Goal: Information Seeking & Learning: Learn about a topic

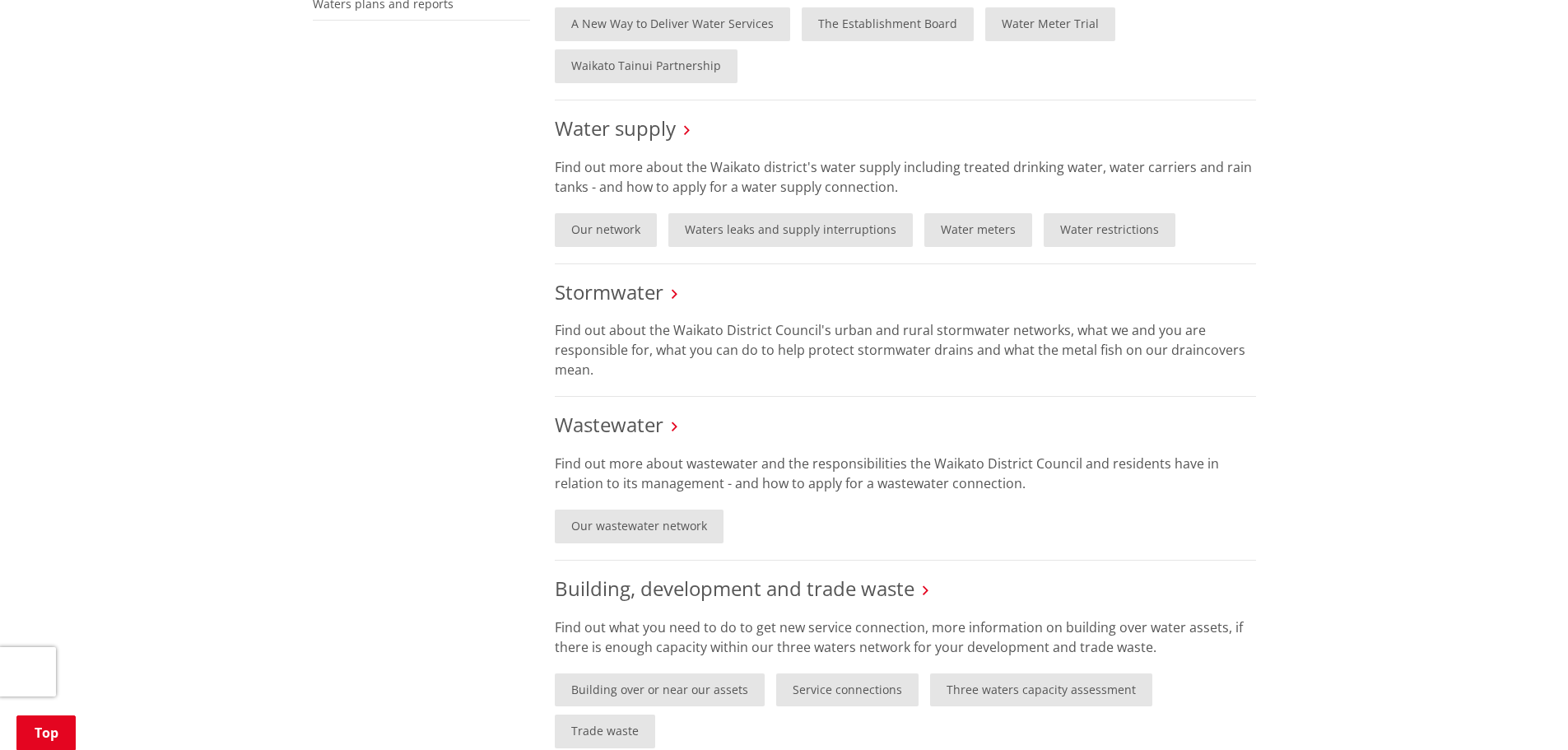
scroll to position [658, 0]
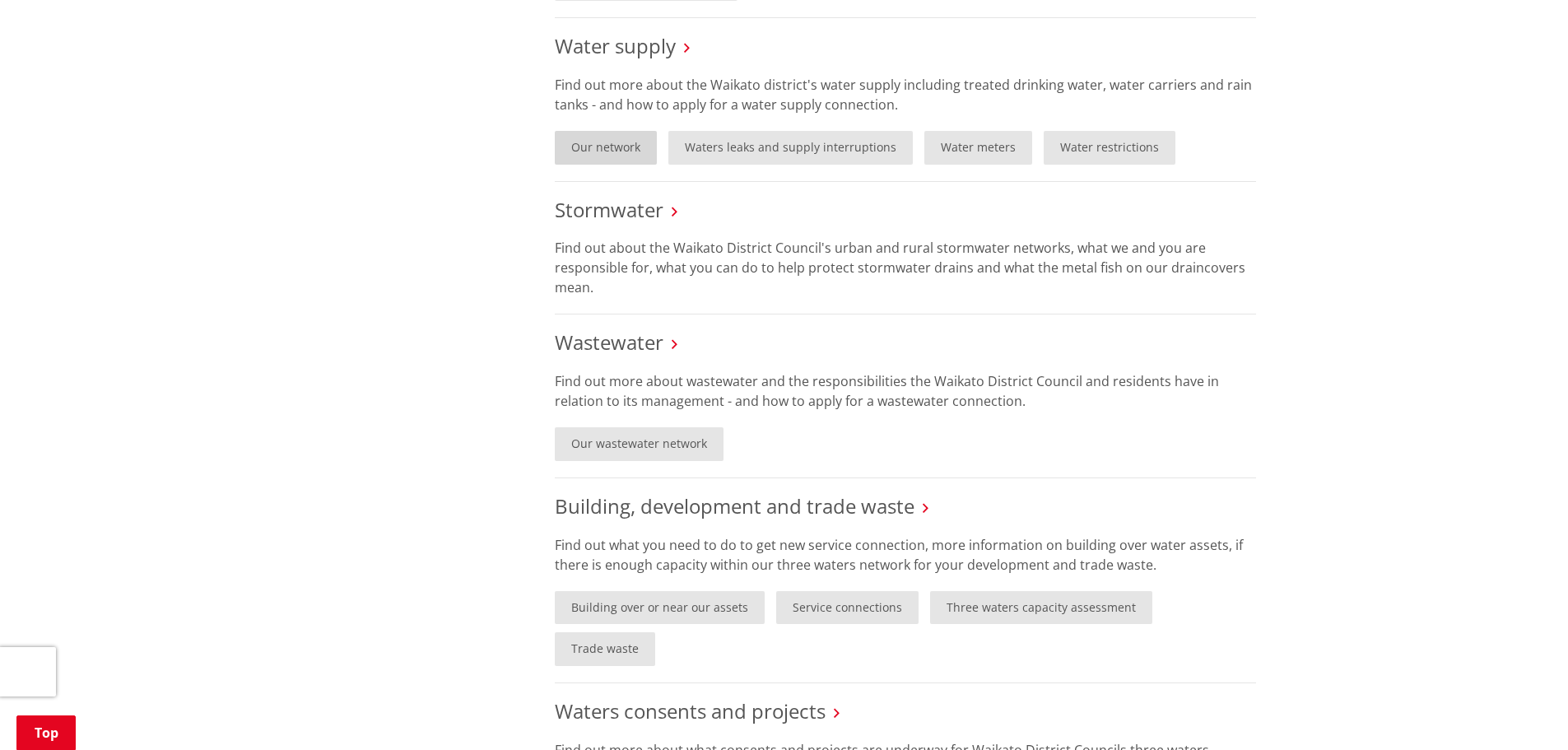
click at [593, 143] on link "Our network" at bounding box center [606, 147] width 102 height 33
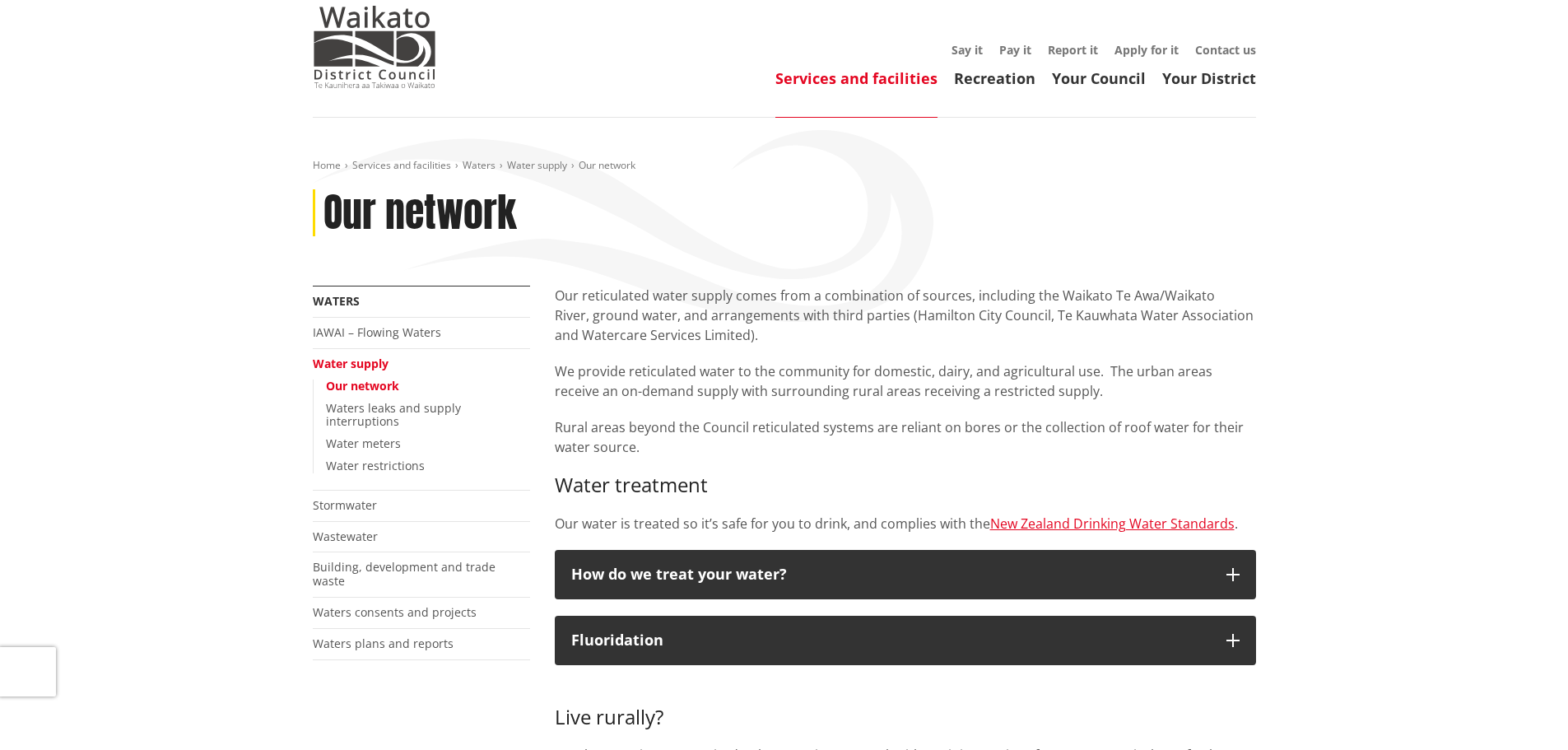
scroll to position [83, 0]
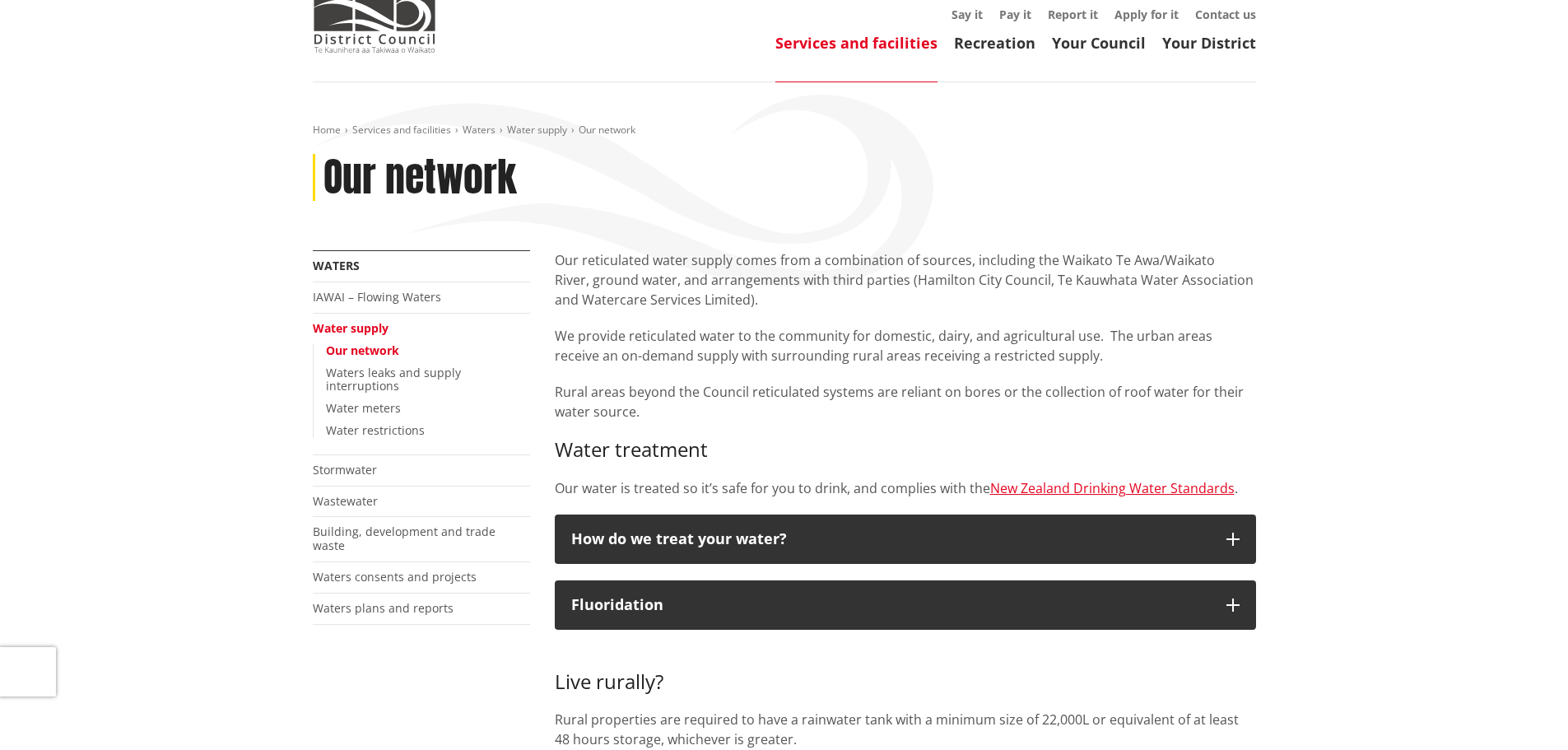
click at [777, 312] on div "Our reticulated water supply comes from a combination of sources, including the…" at bounding box center [905, 374] width 701 height 248
click at [755, 424] on div "Our reticulated water supply comes from a combination of sources, including the…" at bounding box center [905, 374] width 701 height 248
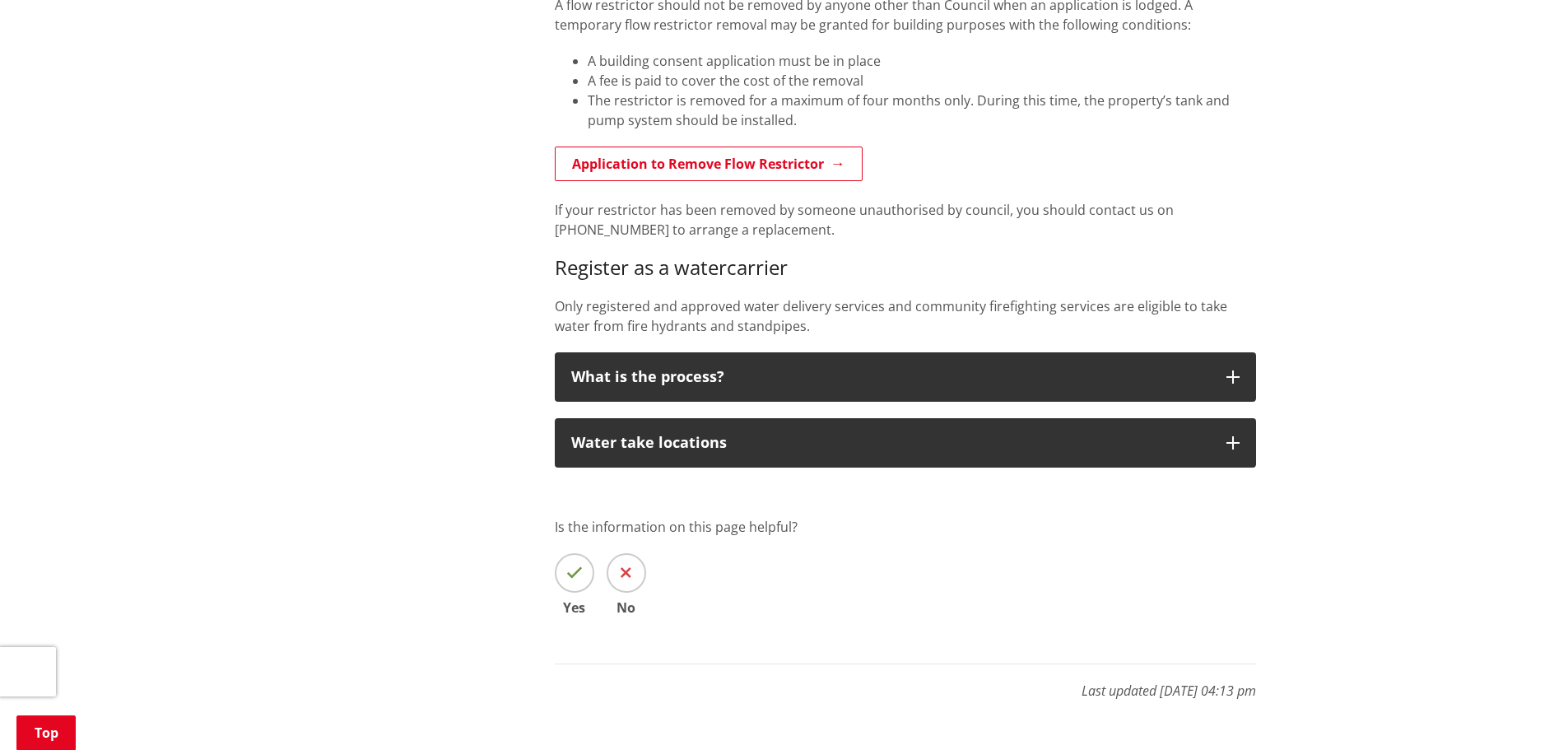
scroll to position [1481, 0]
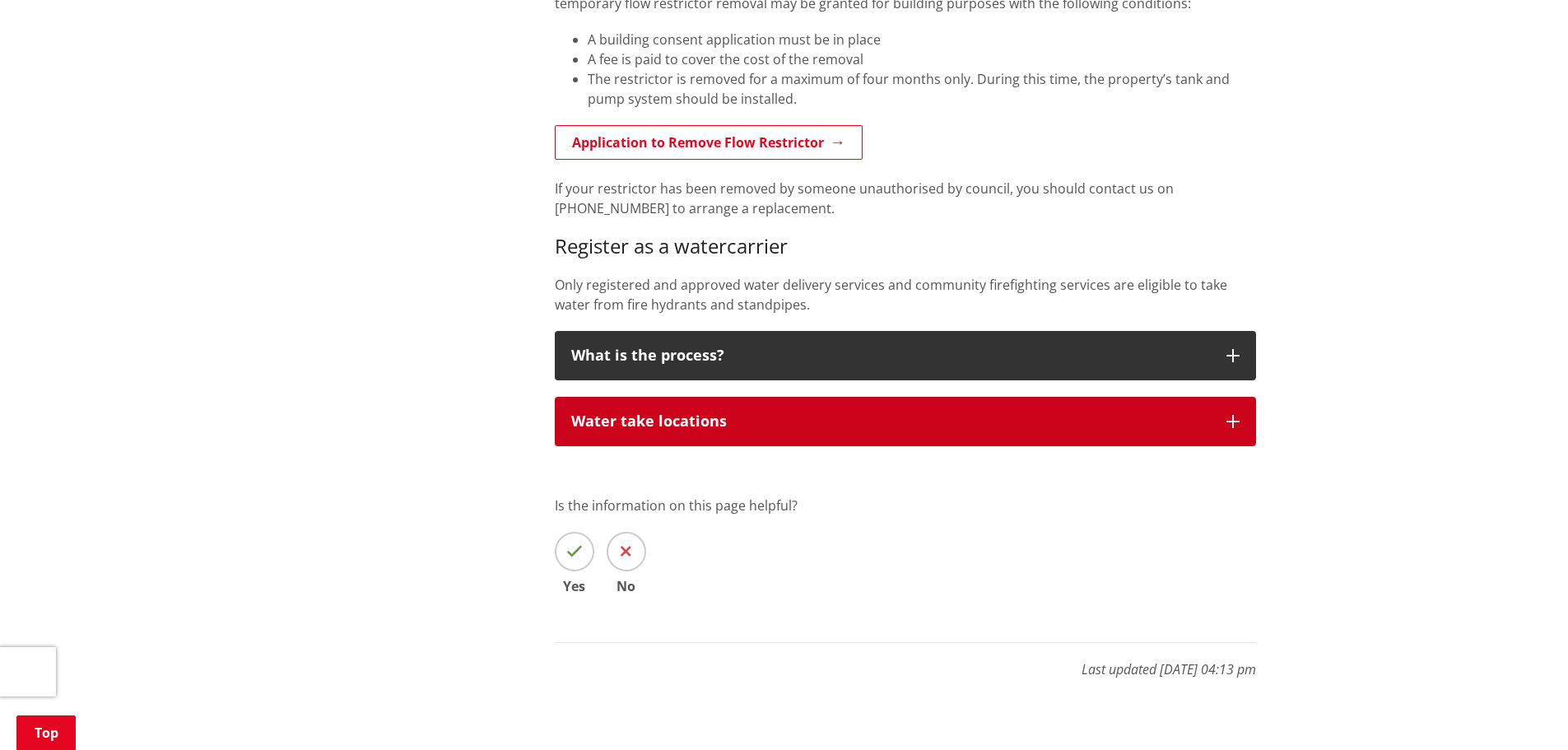
click at [597, 434] on button "Water take locations" at bounding box center [905, 421] width 701 height 49
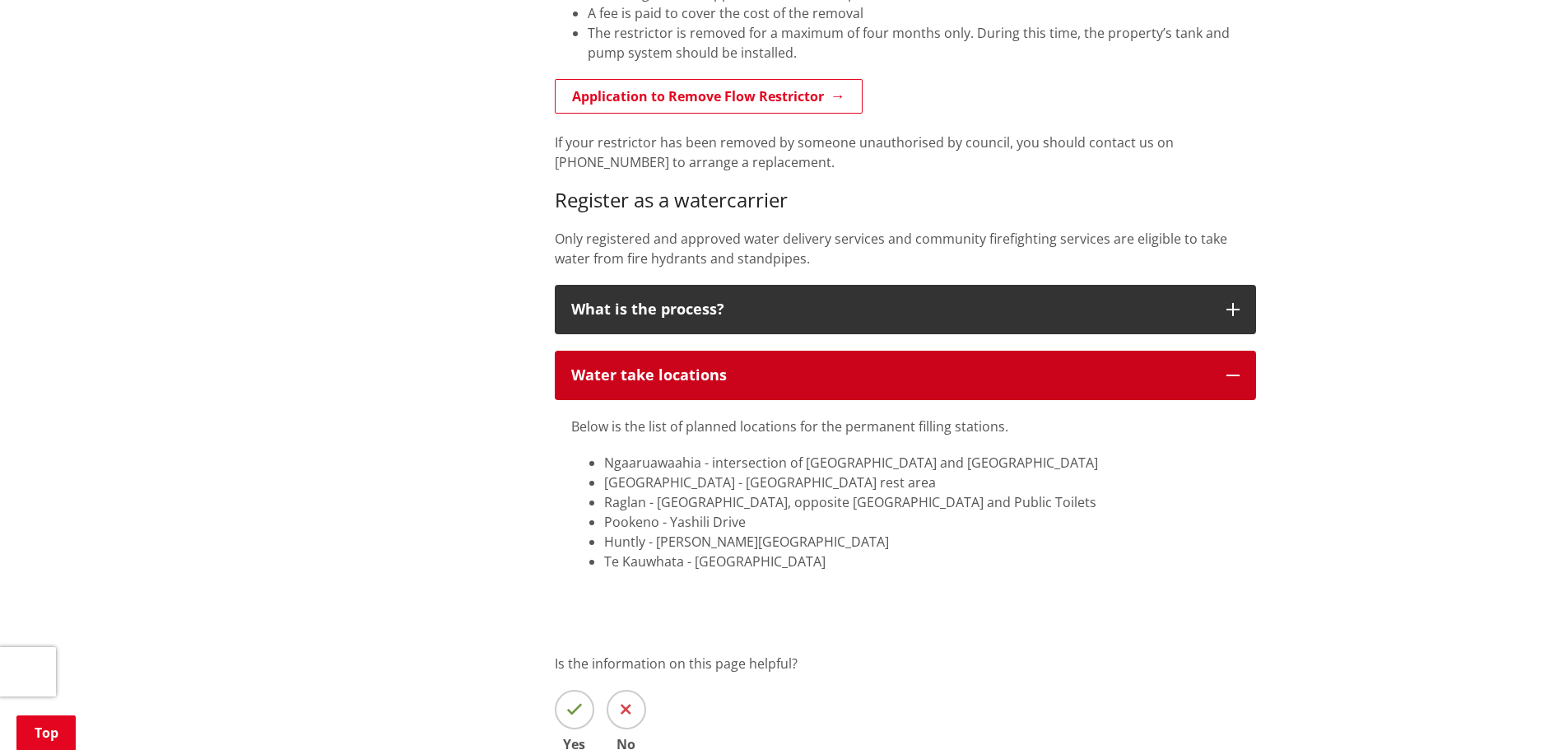
scroll to position [1563, 0]
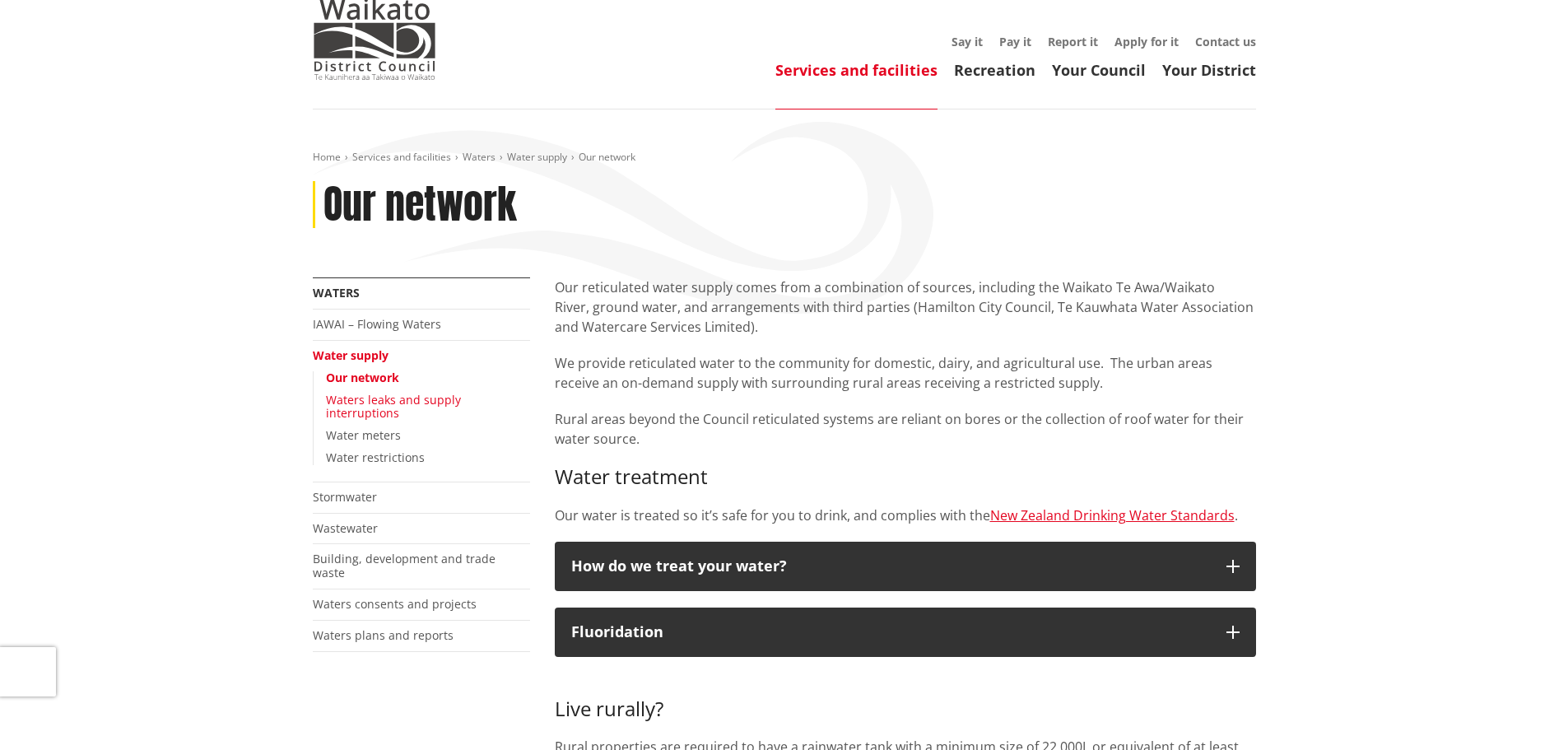
scroll to position [165, 0]
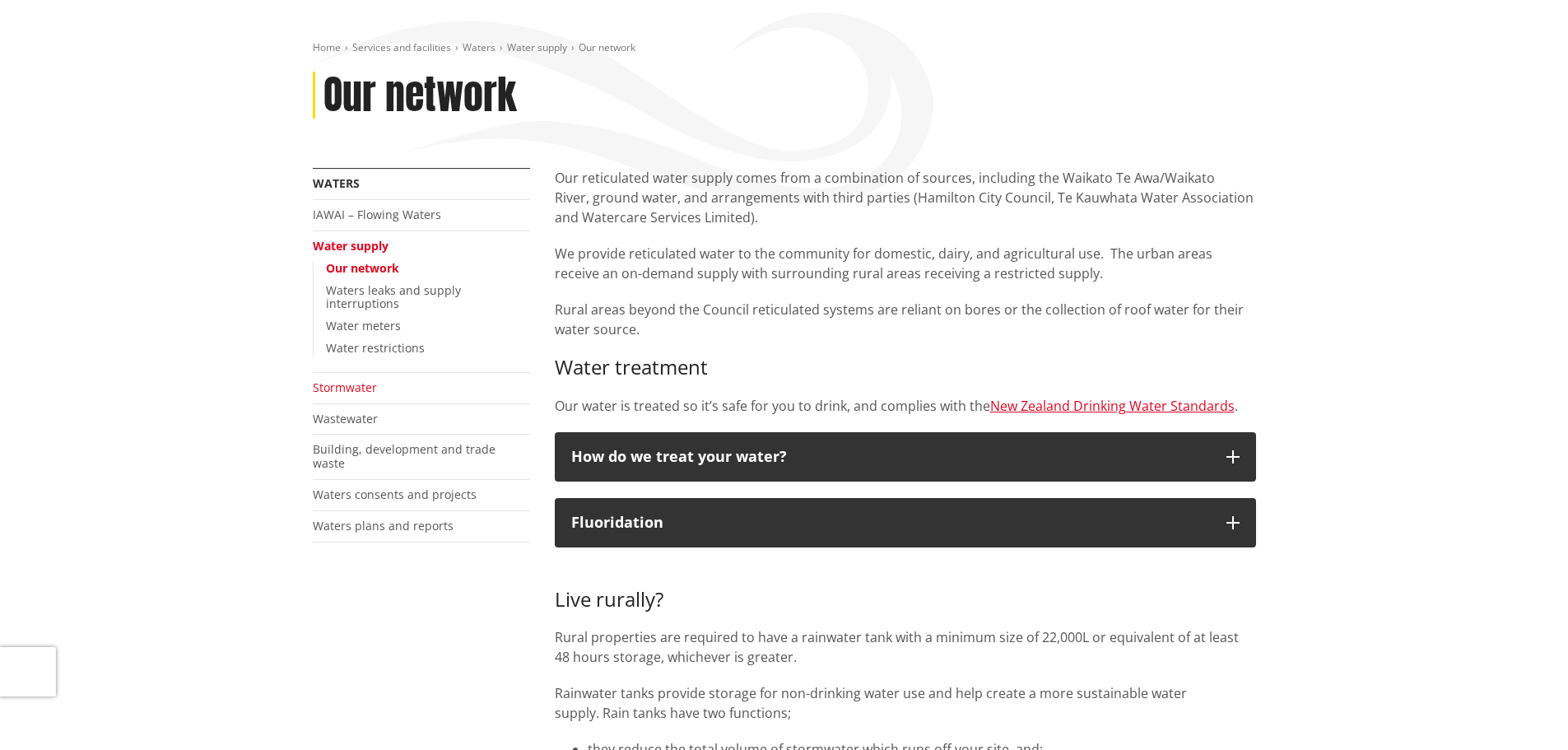
click at [344, 379] on link "Stormwater" at bounding box center [344, 387] width 64 height 16
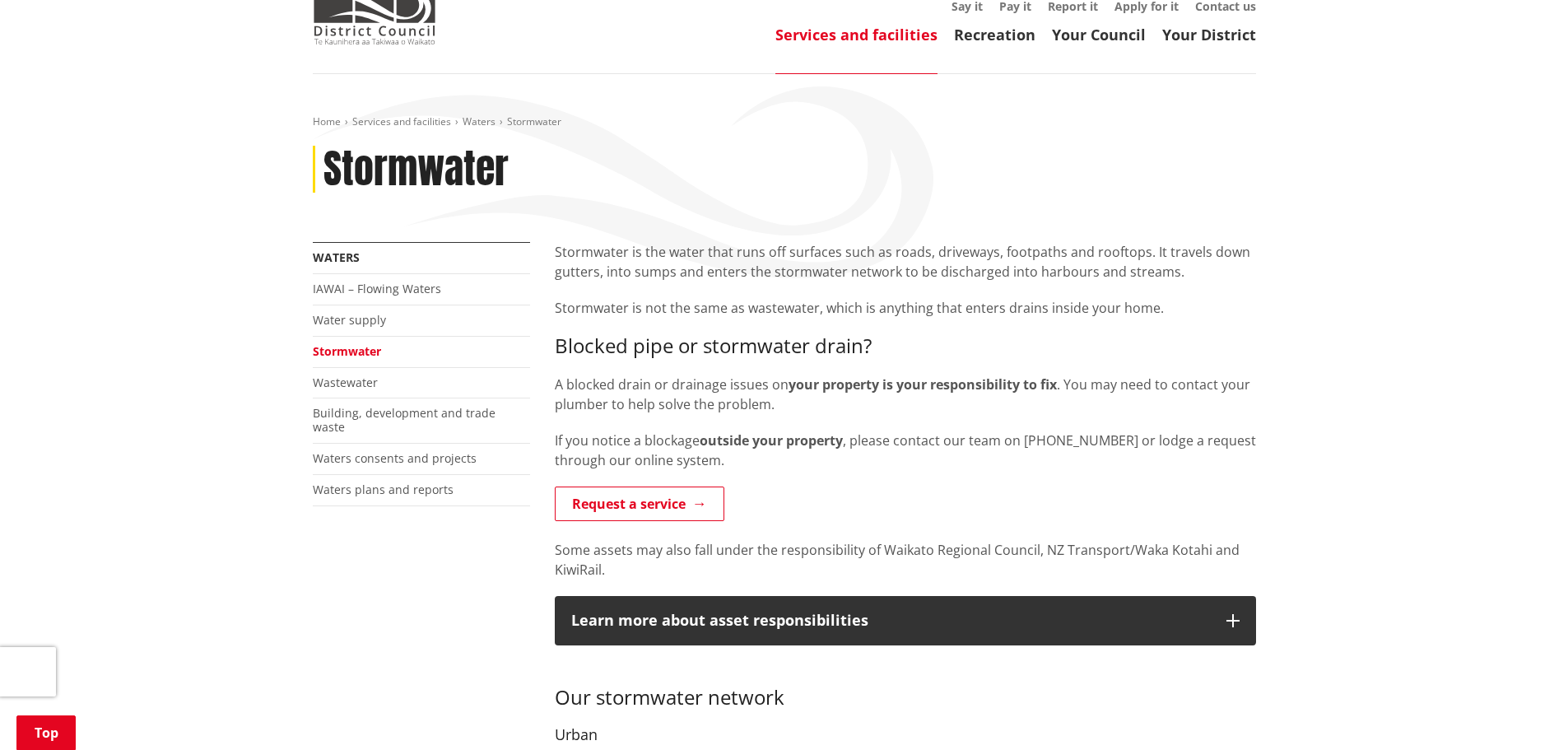
scroll to position [83, 0]
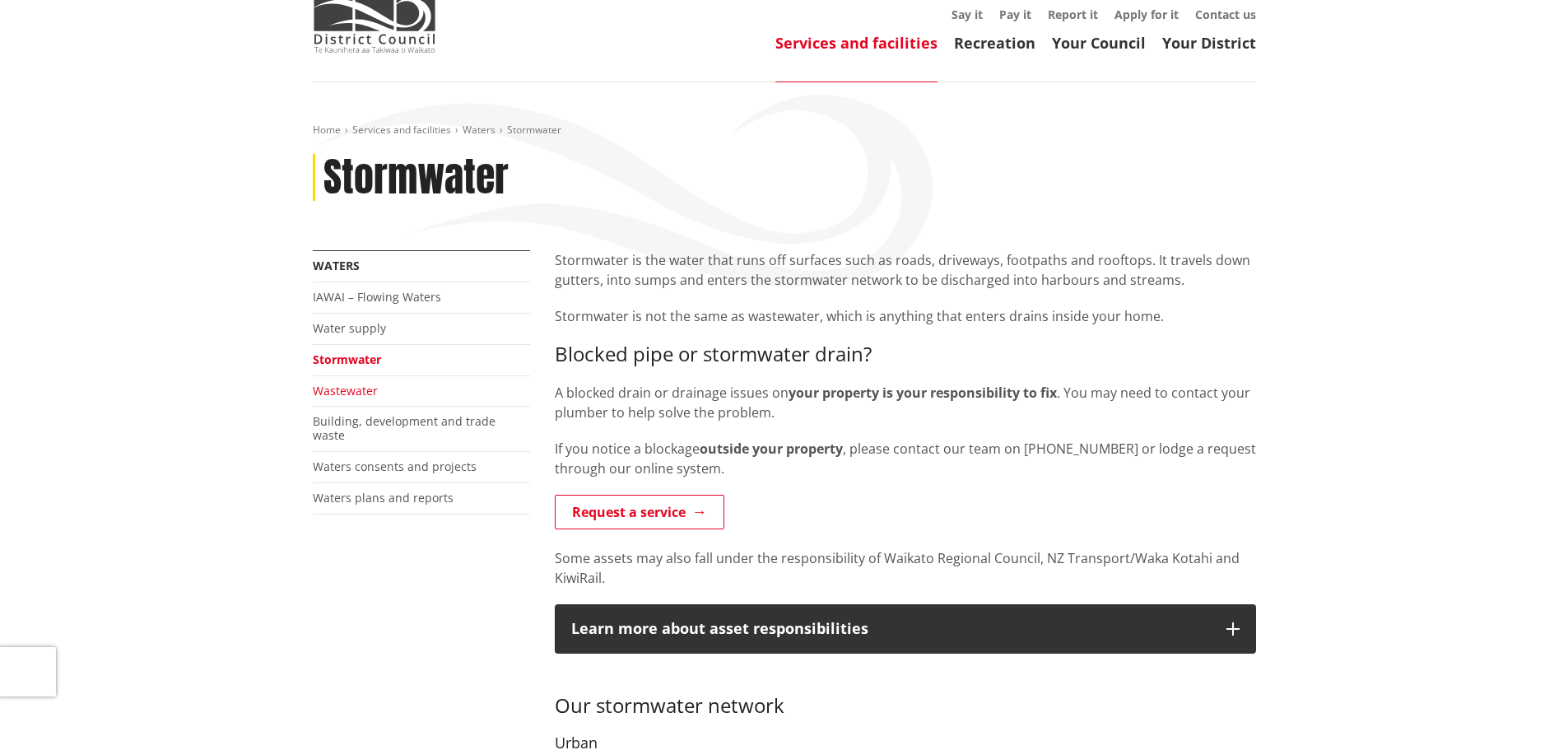
click at [343, 387] on link "Wastewater" at bounding box center [345, 390] width 65 height 16
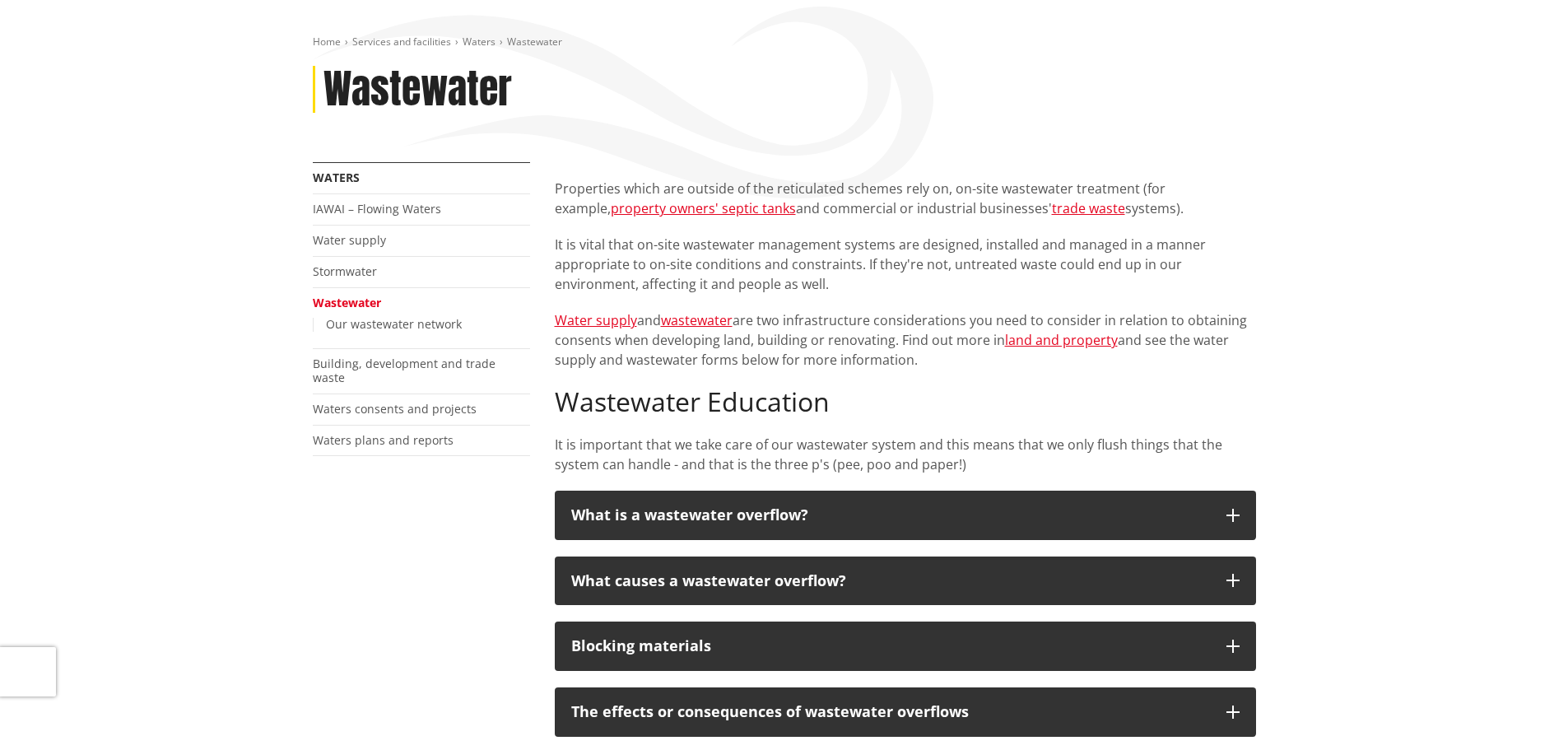
scroll to position [165, 0]
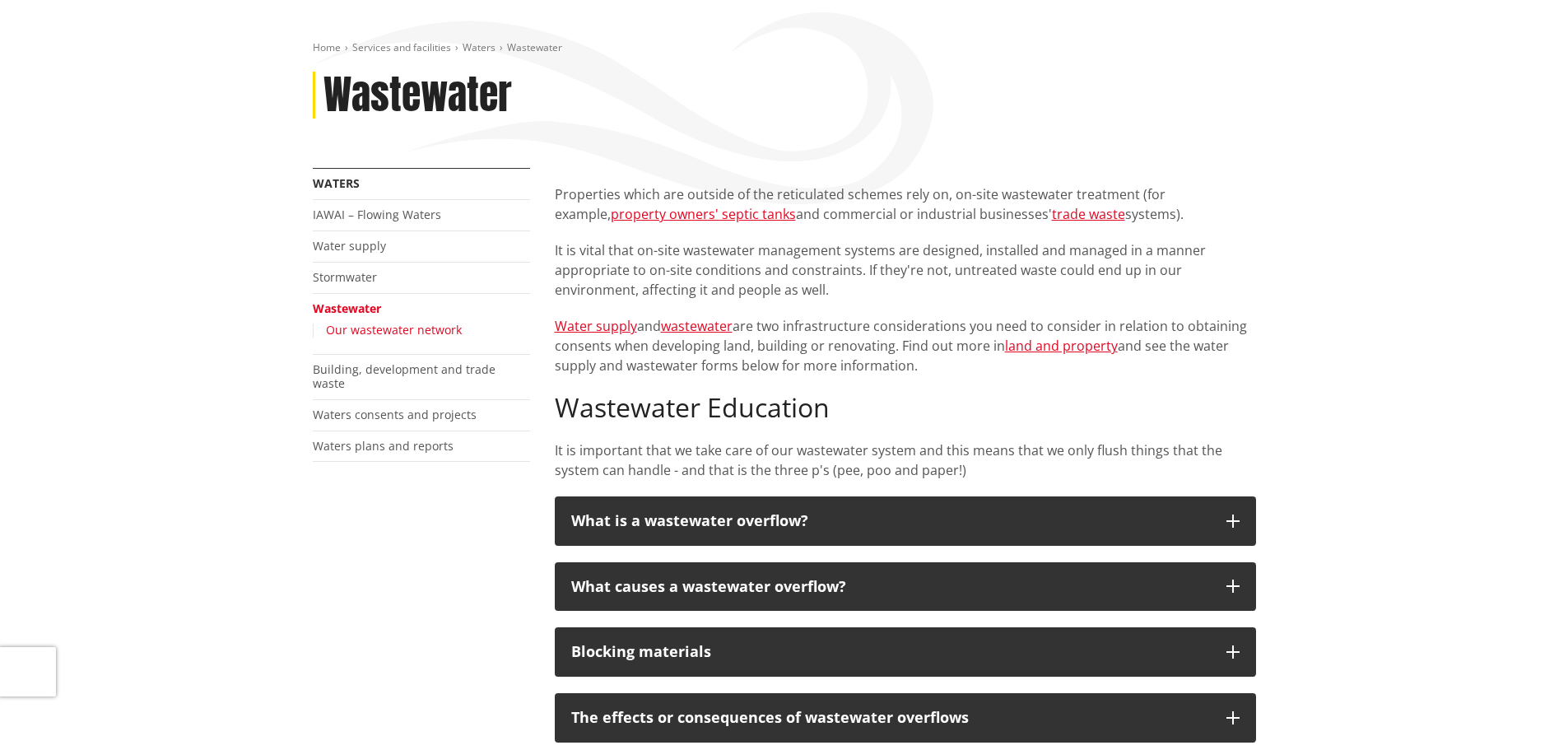
click at [367, 334] on link "Our wastewater network" at bounding box center [394, 329] width 135 height 16
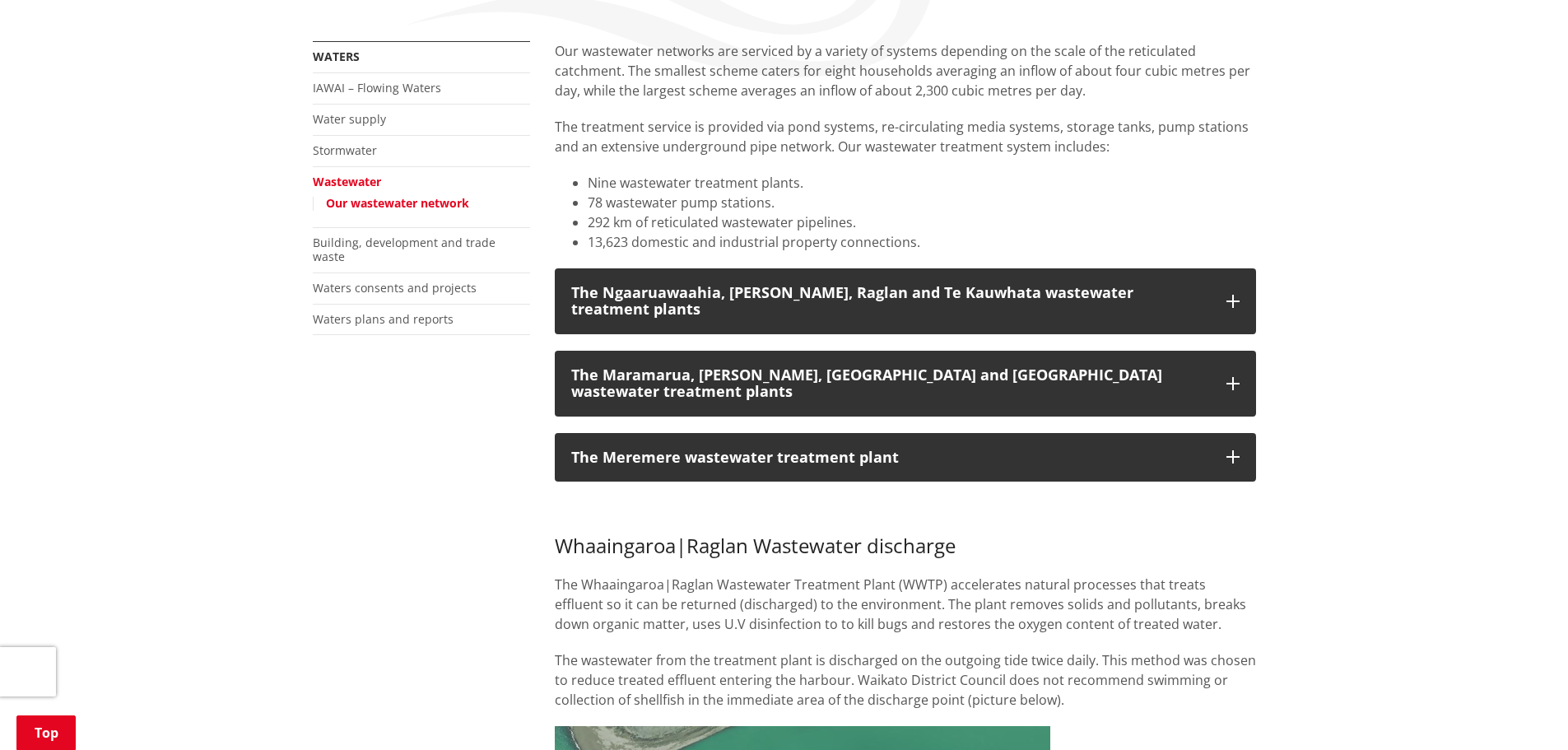
scroll to position [329, 0]
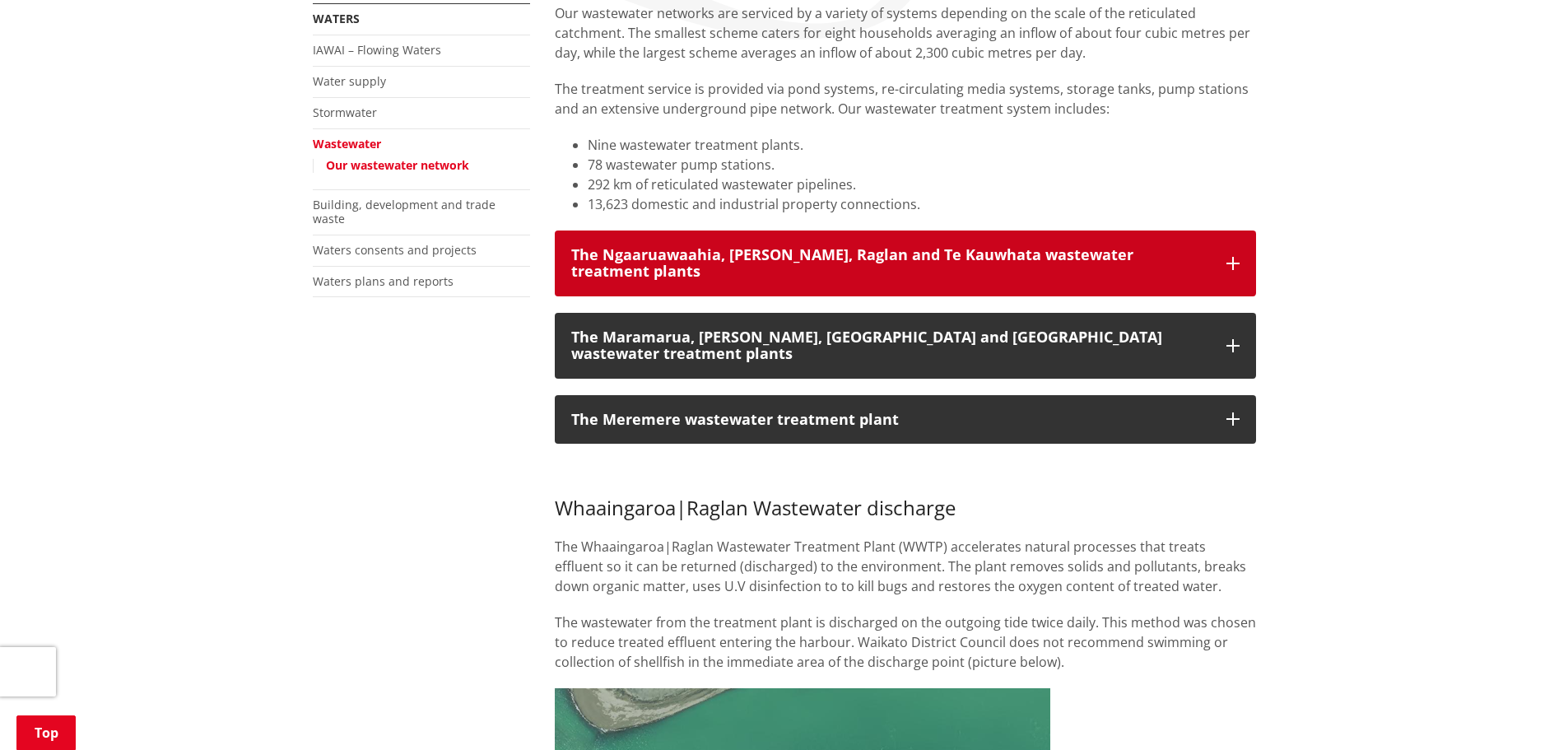
click at [825, 253] on div "The Ngaaruawaahia, Huntly, Raglan and Te Kauwhata wastewater treatment plants" at bounding box center [890, 263] width 639 height 33
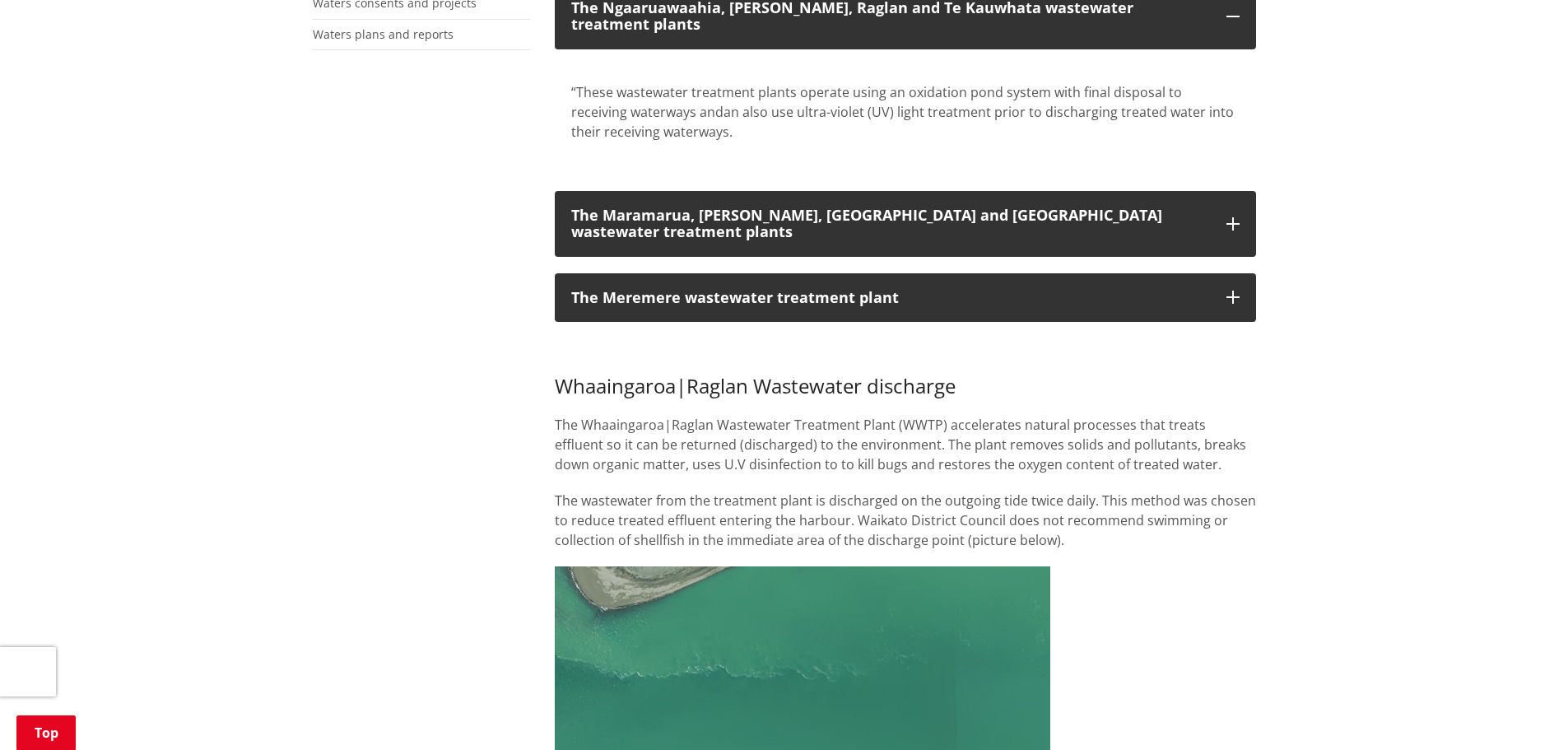
scroll to position [494, 0]
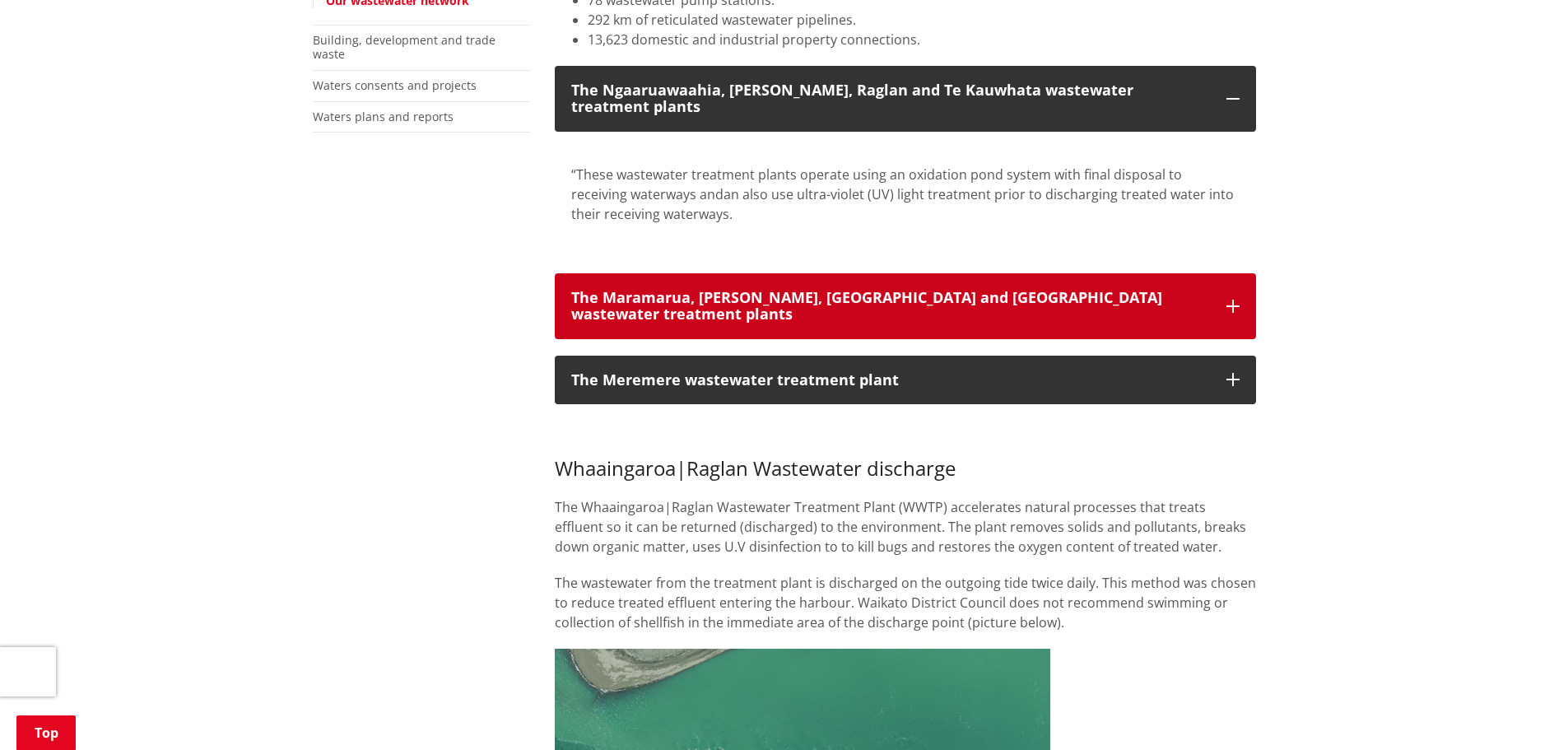
click at [692, 296] on button "The Maramarua, Matangi, Tauwhare and Te Kowhai wastewater treatment plants" at bounding box center [905, 306] width 701 height 66
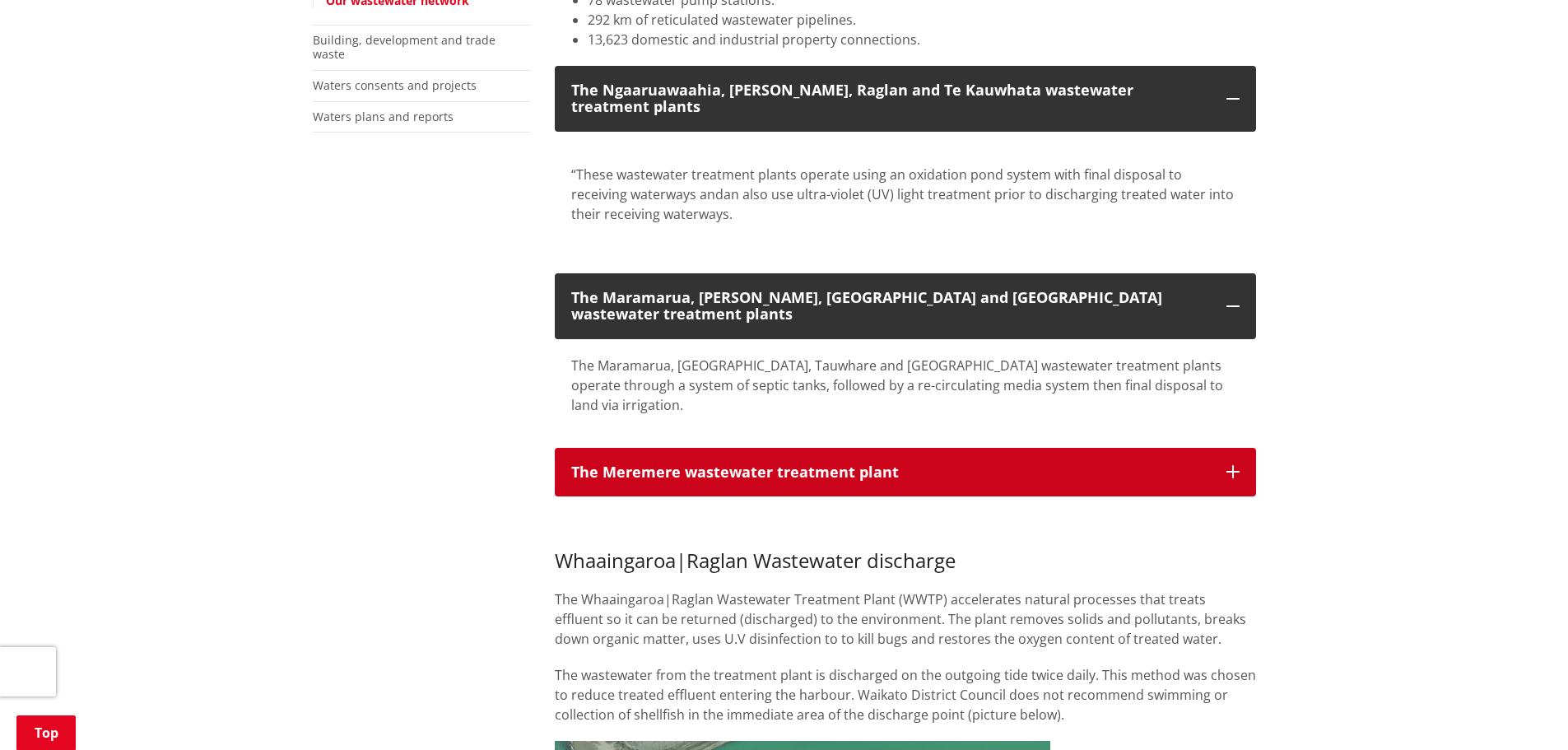
click at [622, 448] on button "The Meremere wastewater treatment plant" at bounding box center [905, 472] width 701 height 49
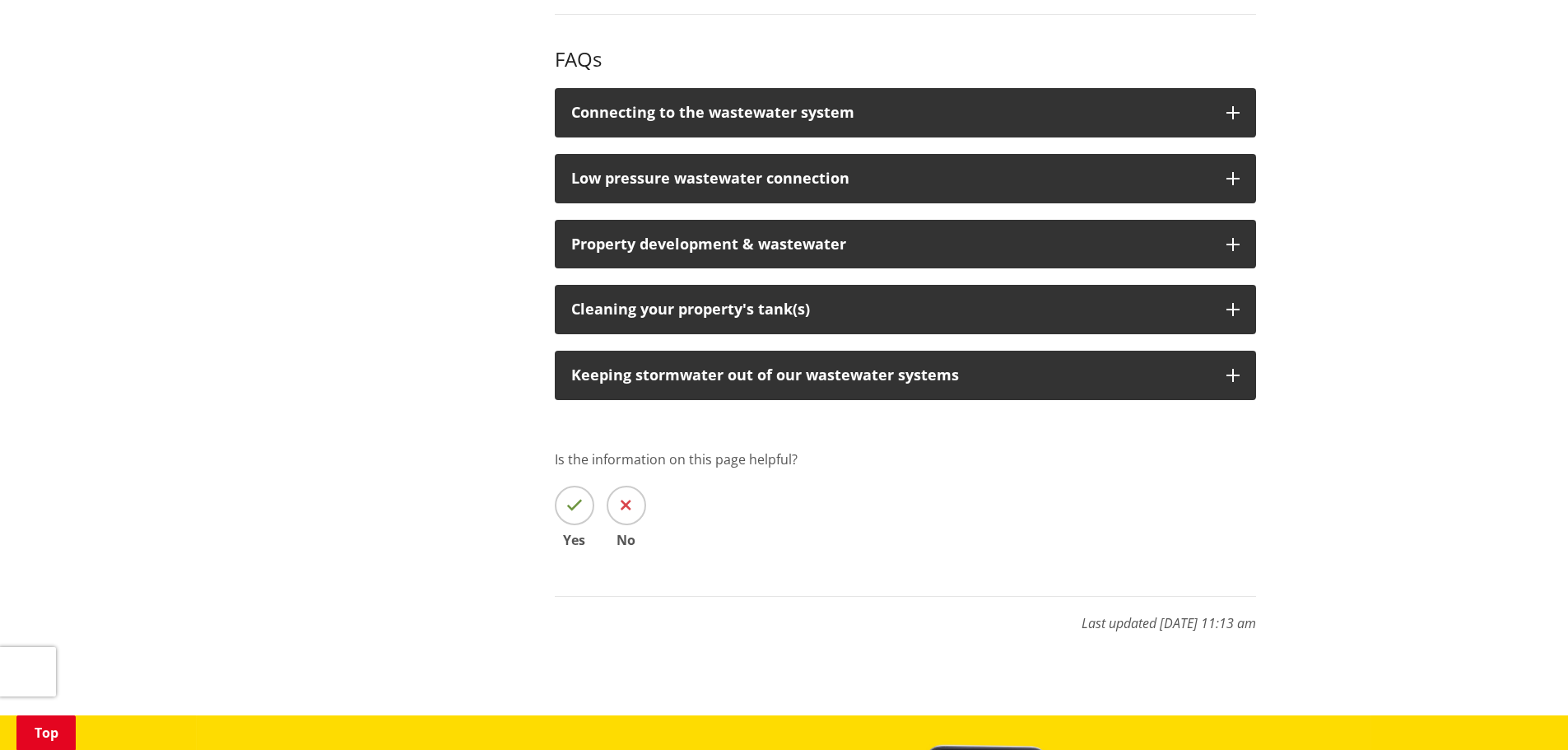
scroll to position [2633, 0]
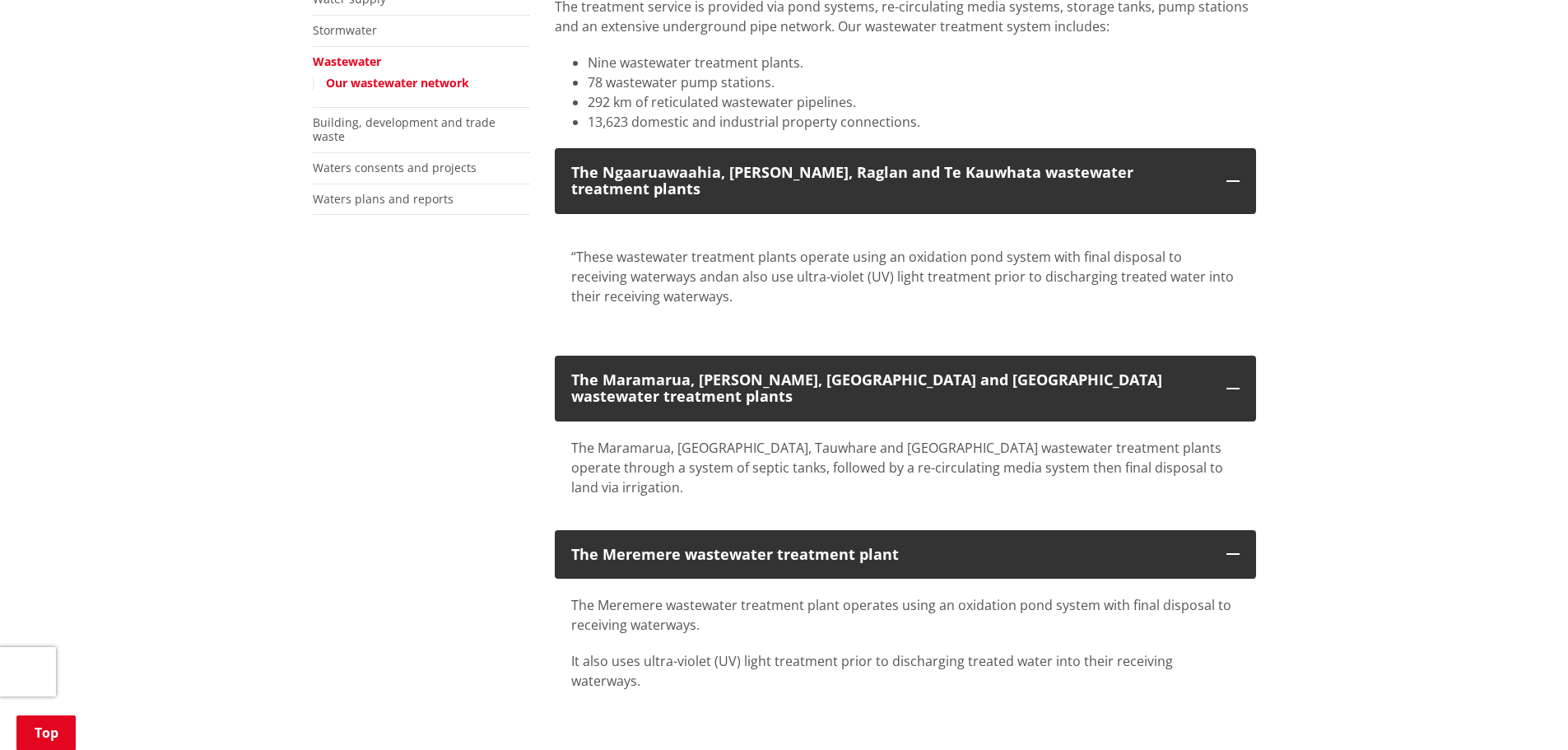
scroll to position [165, 0]
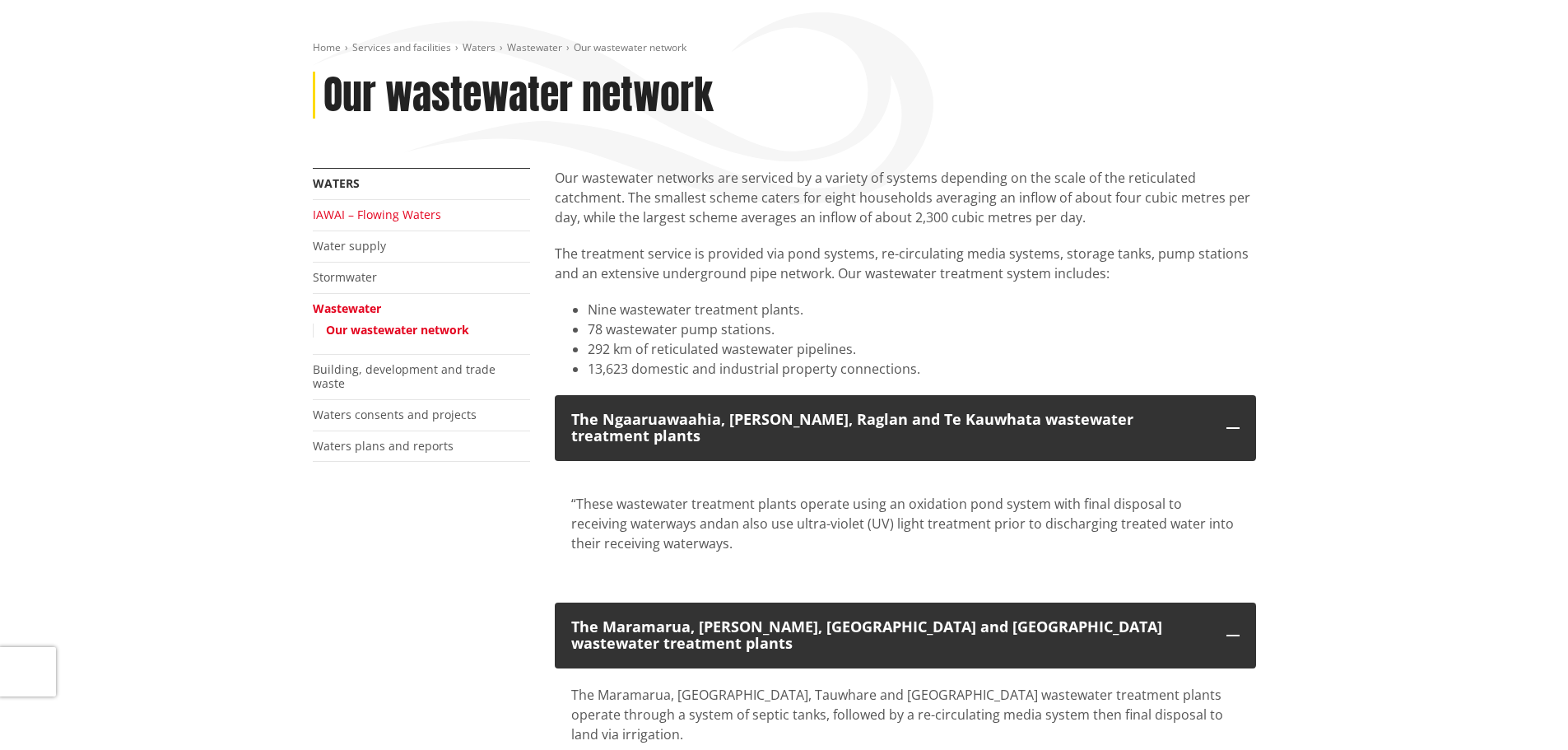
click at [370, 216] on link "IAWAI – Flowing Waters" at bounding box center [376, 214] width 128 height 16
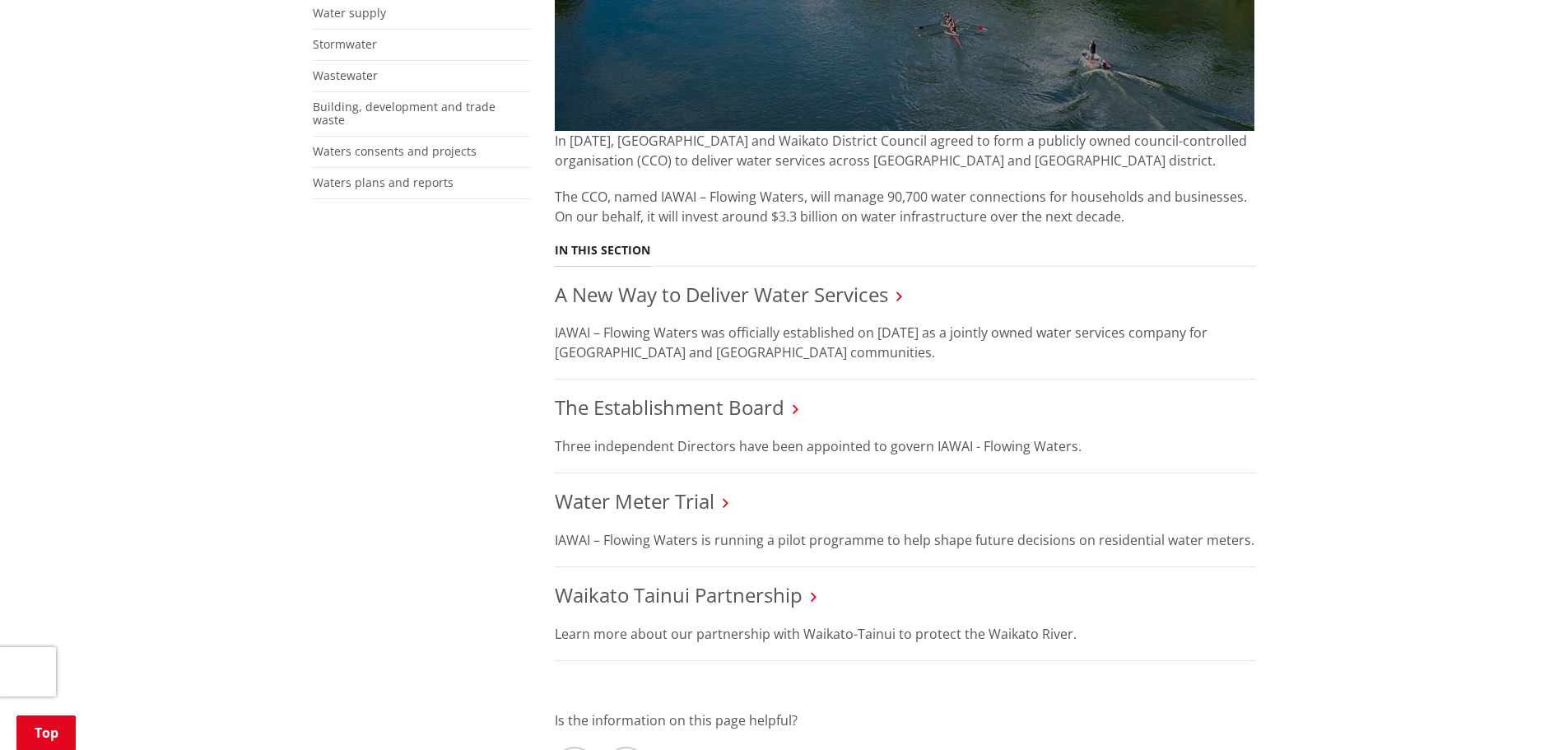
scroll to position [576, 0]
